Goal: Book appointment/travel/reservation

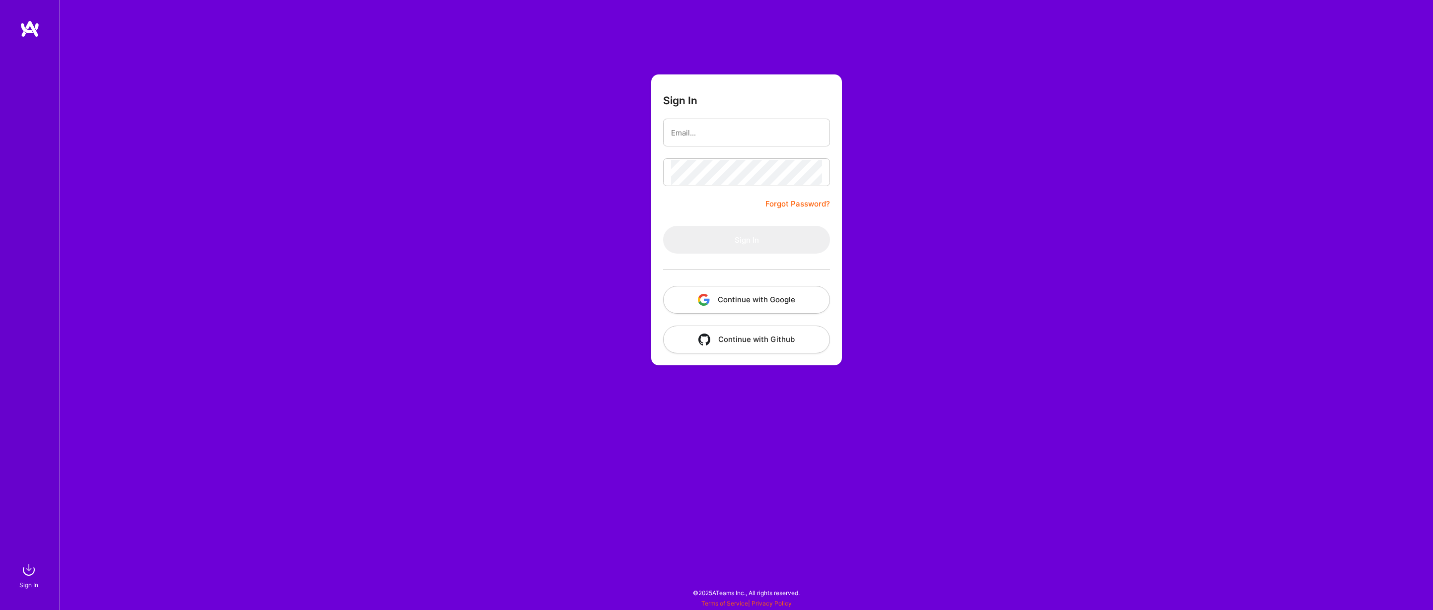
click at [758, 288] on button "Continue with Google" at bounding box center [746, 300] width 167 height 28
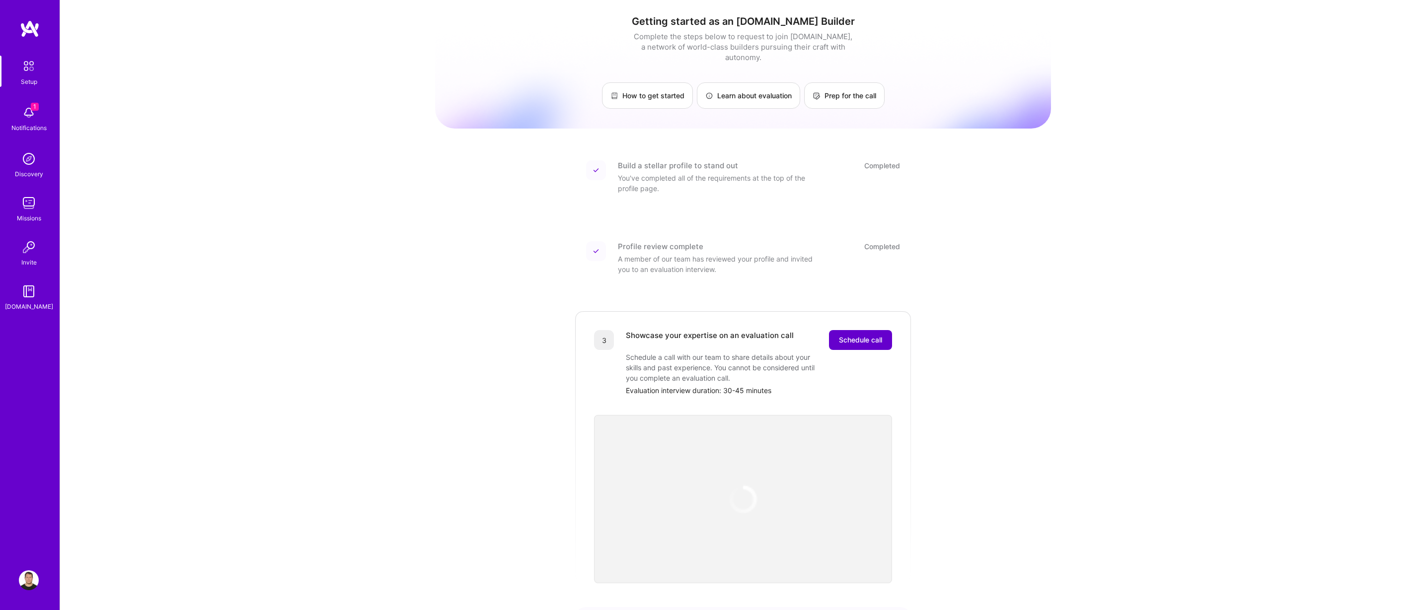
click at [859, 335] on span "Schedule call" at bounding box center [860, 340] width 43 height 10
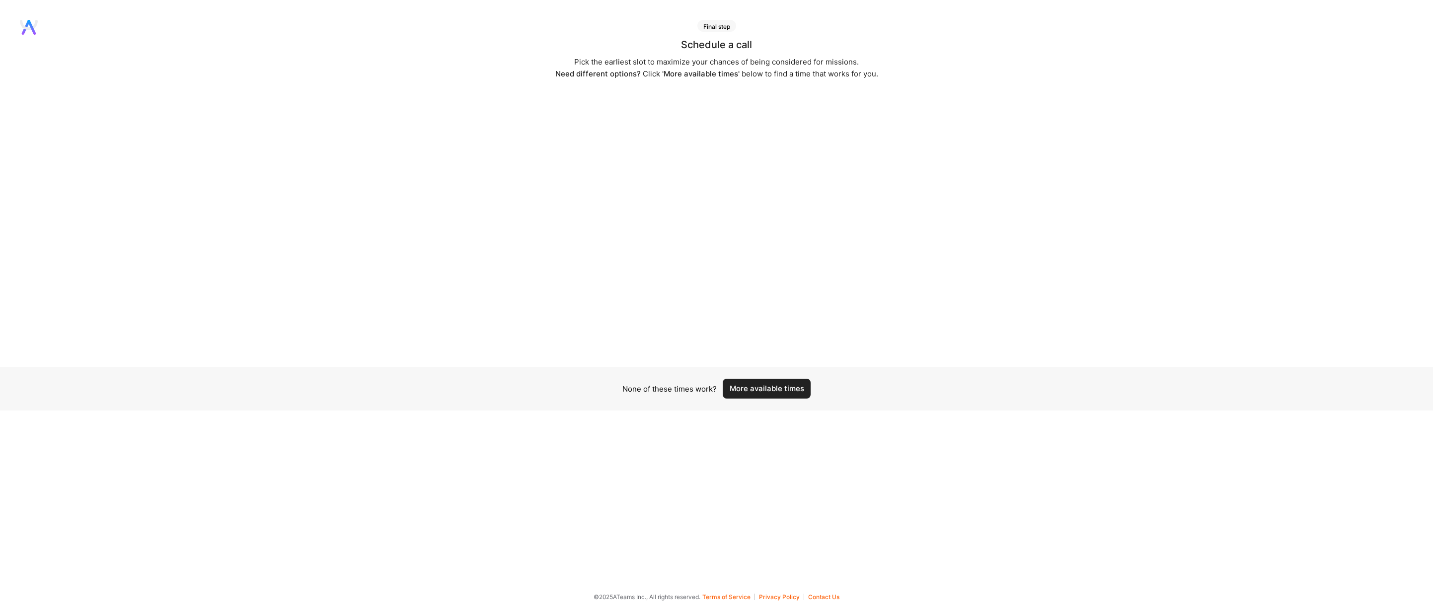
click at [750, 393] on button "More available times" at bounding box center [767, 389] width 88 height 20
click at [764, 387] on button "More available times" at bounding box center [767, 389] width 88 height 20
click at [783, 388] on button "More available times" at bounding box center [767, 395] width 88 height 20
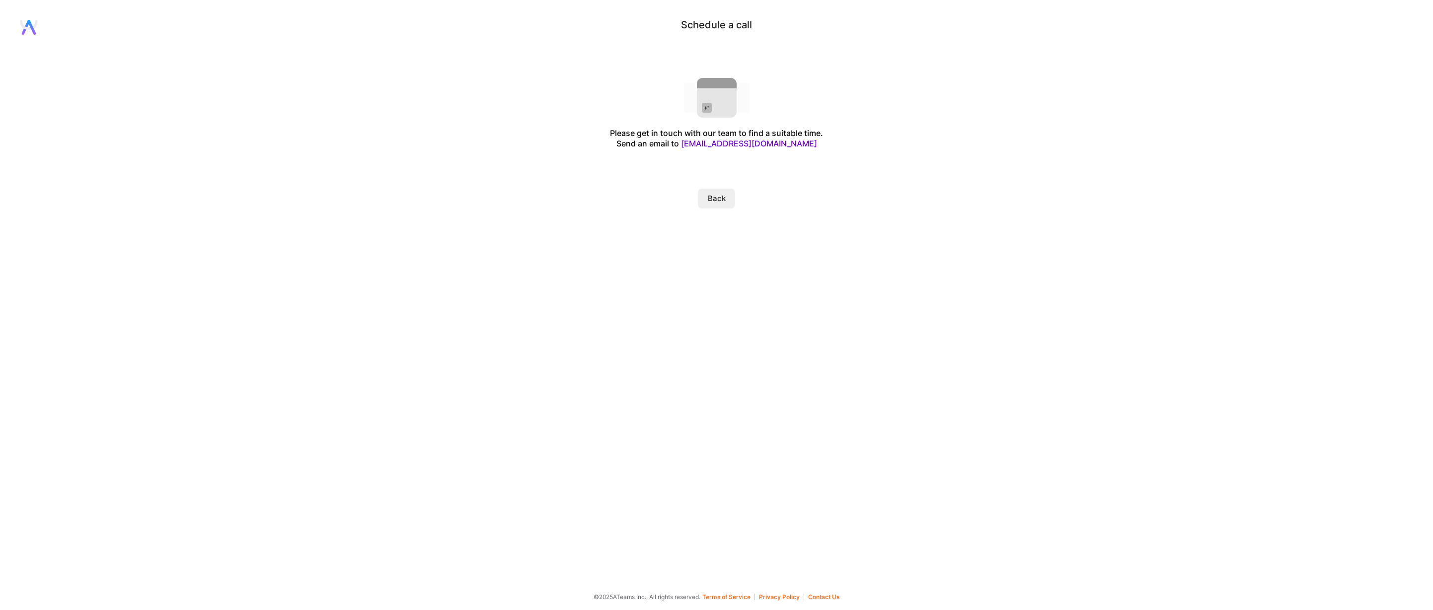
click at [710, 199] on button "Back" at bounding box center [716, 199] width 37 height 20
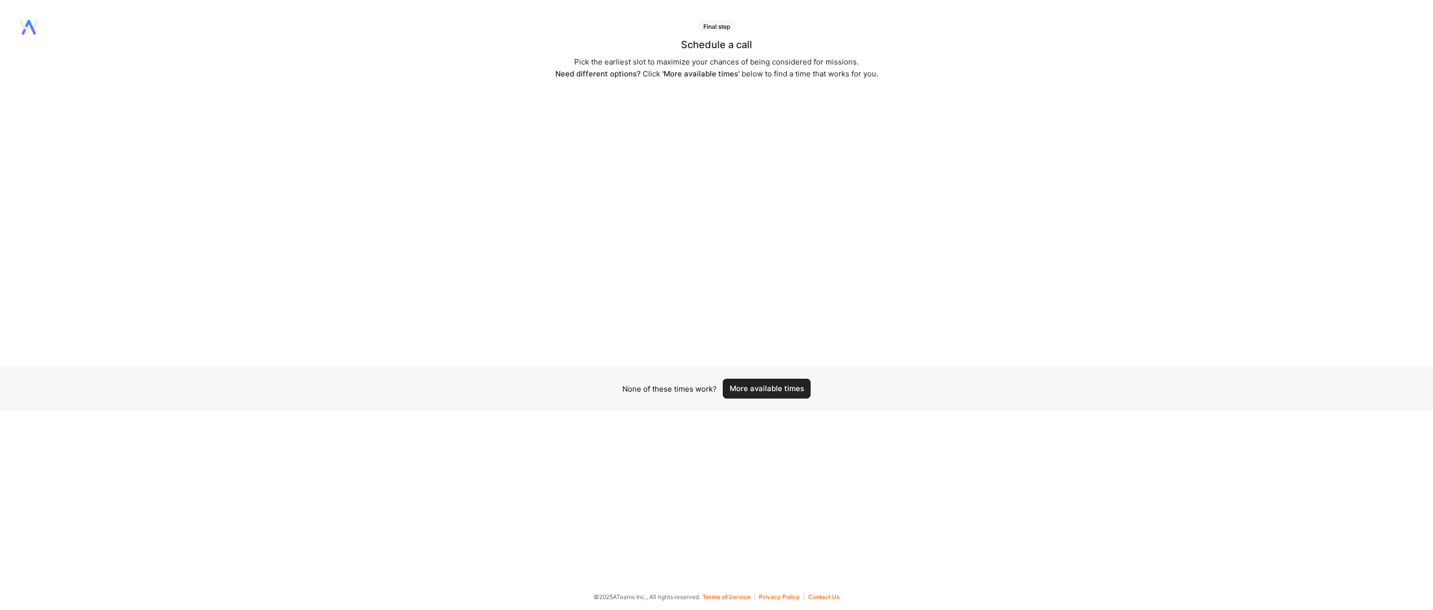
click at [766, 396] on button "More available times" at bounding box center [767, 389] width 88 height 20
click at [767, 393] on button "More available times" at bounding box center [767, 389] width 88 height 20
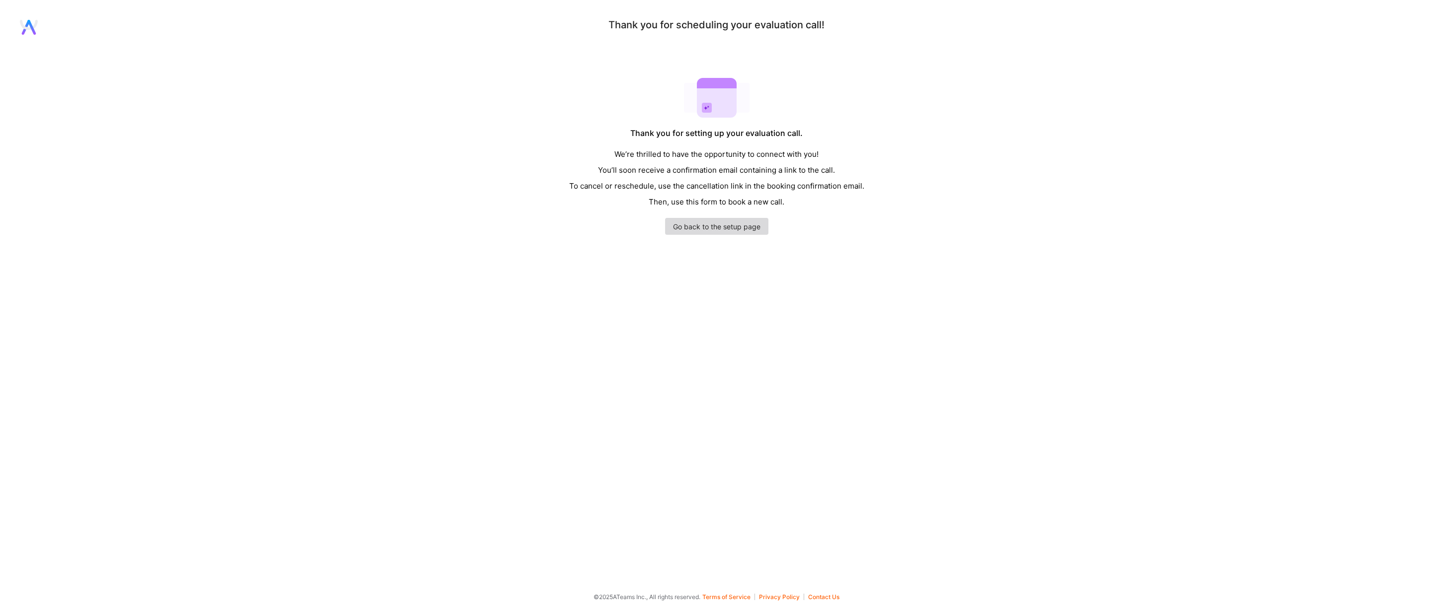
click at [753, 233] on link "Go back to the setup page" at bounding box center [716, 226] width 103 height 17
